Goal: Information Seeking & Learning: Understand process/instructions

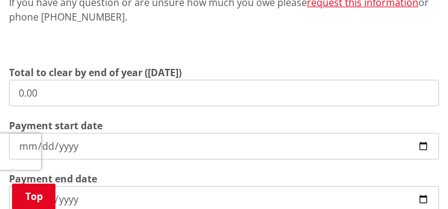
scroll to position [362, 0]
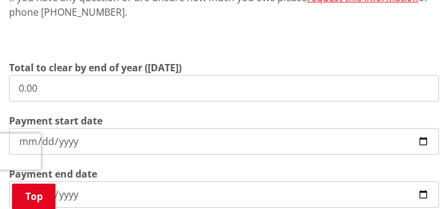
drag, startPoint x: 101, startPoint y: 92, endPoint x: -39, endPoint y: 81, distance: 140.3
type input "5,100.48"
click at [425, 137] on input "2025-09-03" at bounding box center [224, 141] width 430 height 27
type input "2025-09-20"
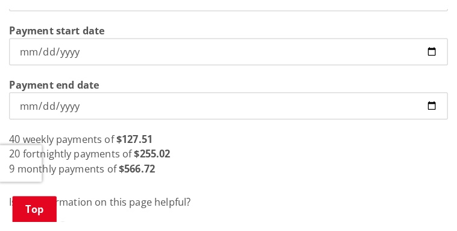
scroll to position [482, 0]
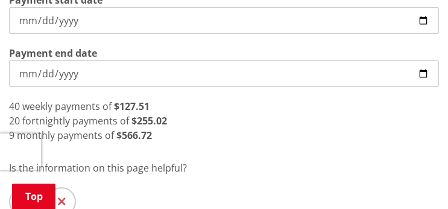
click at [209, 127] on div "20 fortnightly payments of $255.02" at bounding box center [224, 120] width 430 height 14
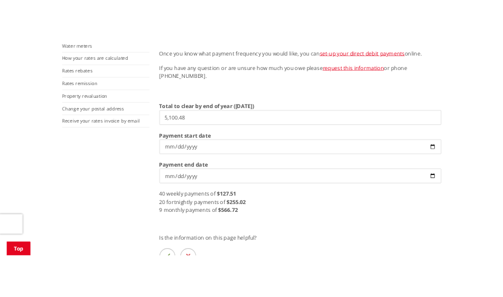
scroll to position [333, 0]
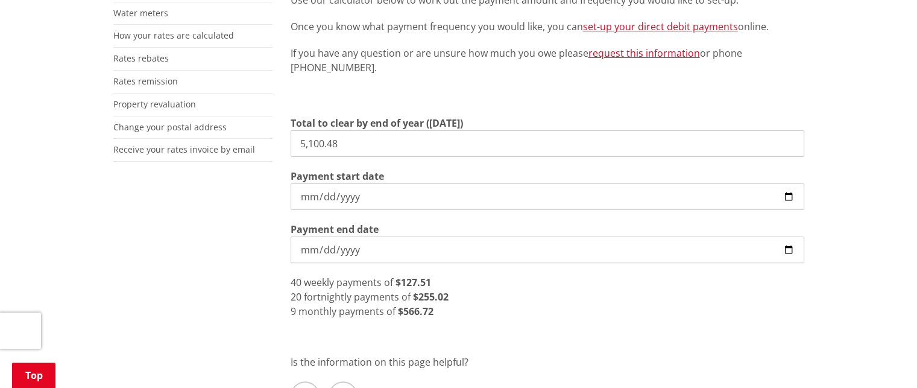
click at [366, 159] on section "Total to clear by end of year (30 June) 5,100.48 Payment start date 2025-09-20 …" at bounding box center [548, 189] width 514 height 147
drag, startPoint x: 369, startPoint y: 148, endPoint x: 212, endPoint y: 137, distance: 158.3
click at [233, 142] on div "More from this section Rates Pay your rates Direct debit calculator Rates Infor…" at bounding box center [458, 186] width 709 height 551
type input "3,023.07"
click at [788, 186] on input "2025-09-20" at bounding box center [548, 196] width 514 height 27
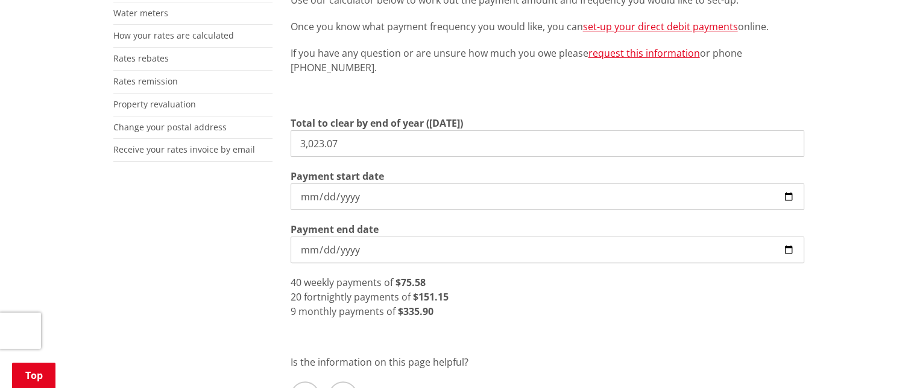
click at [789, 198] on input "2025-09-20" at bounding box center [548, 196] width 514 height 27
click at [678, 357] on p "Is the information on this page helpful?" at bounding box center [548, 361] width 514 height 14
click at [791, 198] on input "2025-09-10" at bounding box center [548, 196] width 514 height 27
type input "2025-09-05"
click at [522, 339] on div "Direct debit is a simple and convenient way to pay your rates, water and debtor…" at bounding box center [547, 186] width 532 height 551
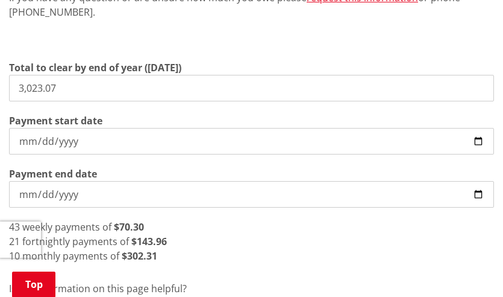
drag, startPoint x: 86, startPoint y: 84, endPoint x: -190, endPoint y: 86, distance: 275.5
click at [200, 242] on div "21 fortnightly payments of $130.16" at bounding box center [251, 241] width 485 height 14
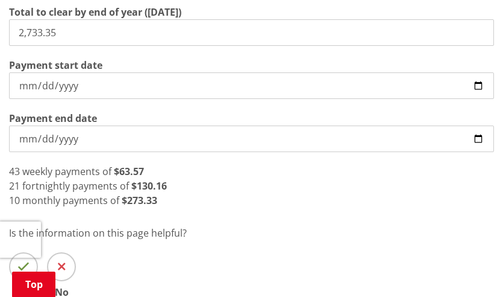
scroll to position [393, 0]
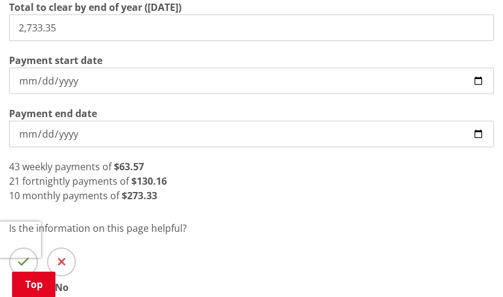
drag, startPoint x: 65, startPoint y: 20, endPoint x: -139, endPoint y: 23, distance: 203.8
type input "2,407.03"
click at [30, 80] on input "2025-09-05" at bounding box center [251, 81] width 485 height 27
type input "2025-09-29"
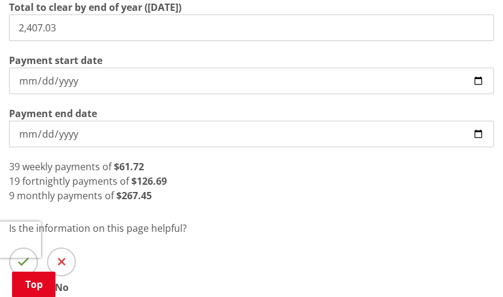
click at [280, 214] on div "Direct debit is a simple and convenient way to pay your rates, water and debtor…" at bounding box center [251, 43] width 503 height 497
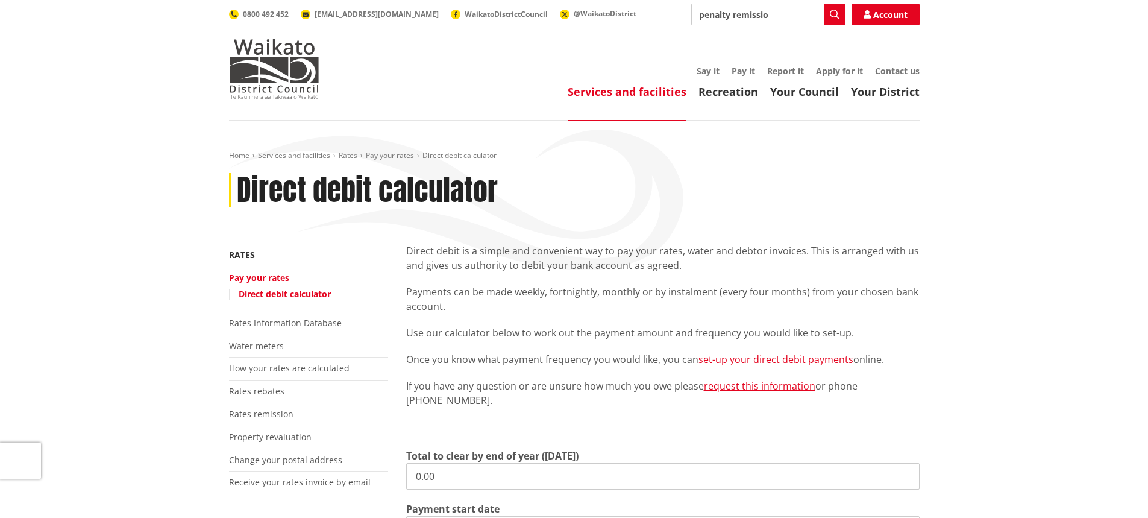
type input "penalty remission"
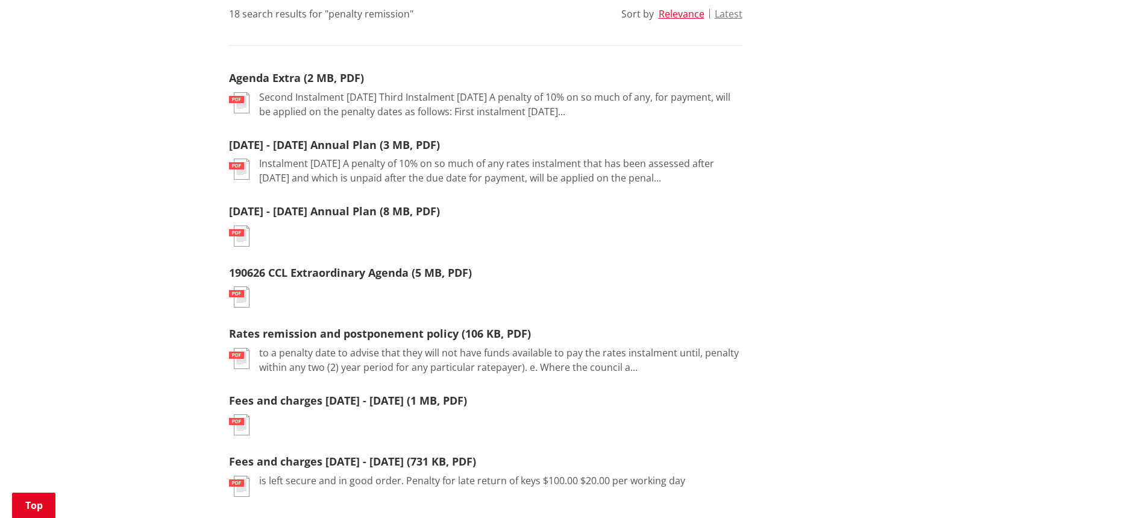
scroll to position [362, 0]
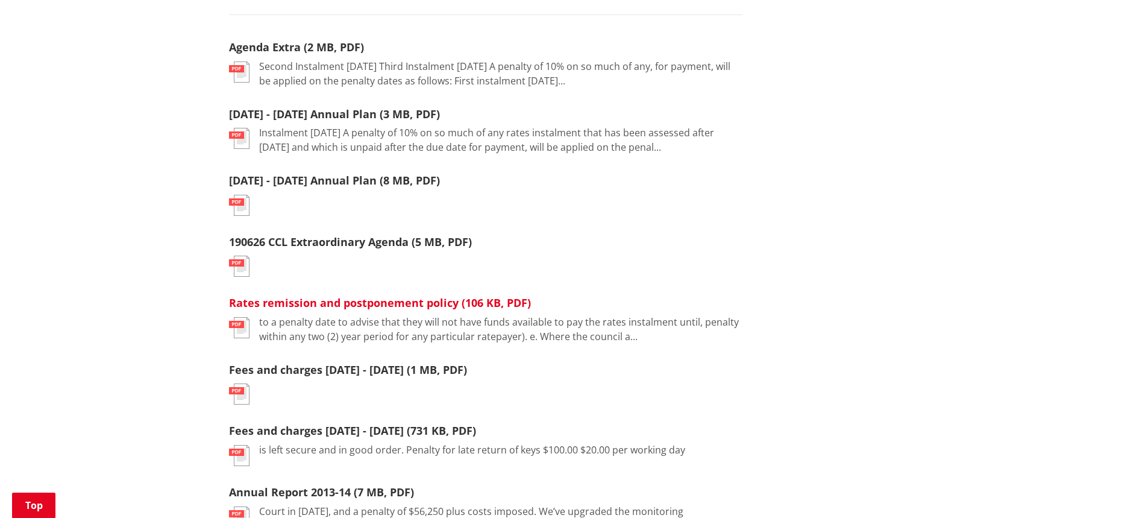
click at [369, 302] on link "Rates remission and postponement policy (106 KB, PDF)" at bounding box center [380, 302] width 302 height 14
